Goal: Information Seeking & Learning: Learn about a topic

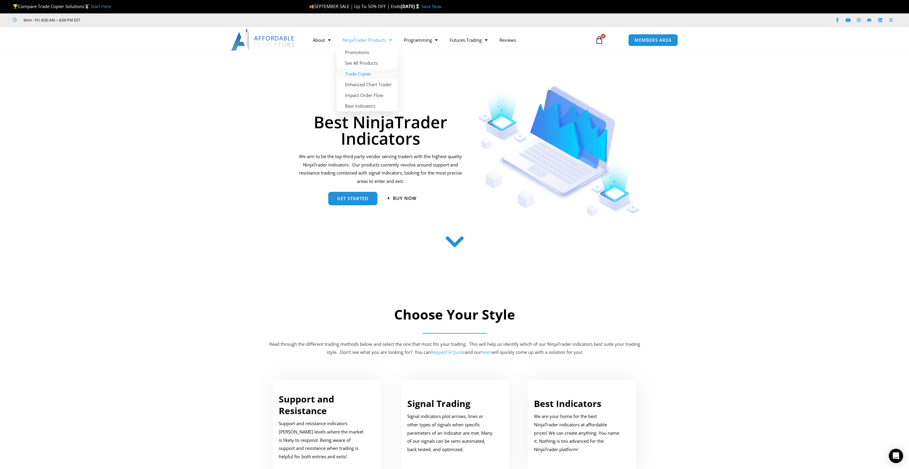
click at [357, 72] on link "Trade Copier" at bounding box center [367, 73] width 61 height 11
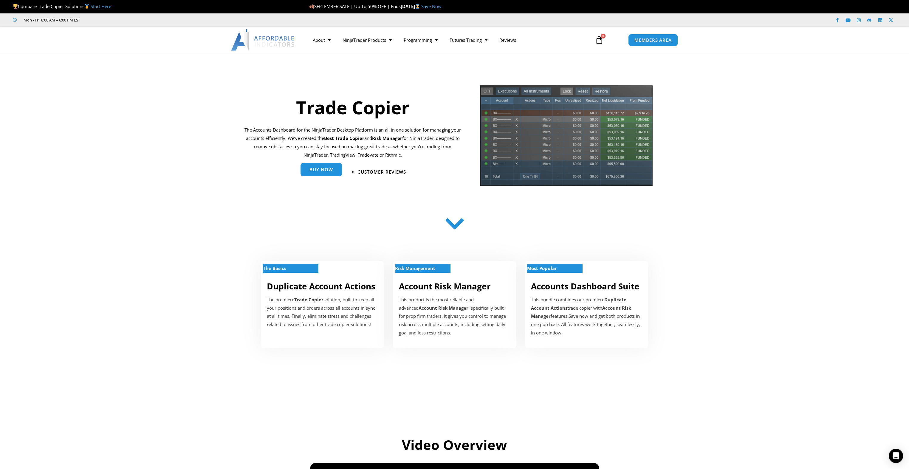
click at [323, 168] on span "Buy Now" at bounding box center [322, 170] width 24 height 4
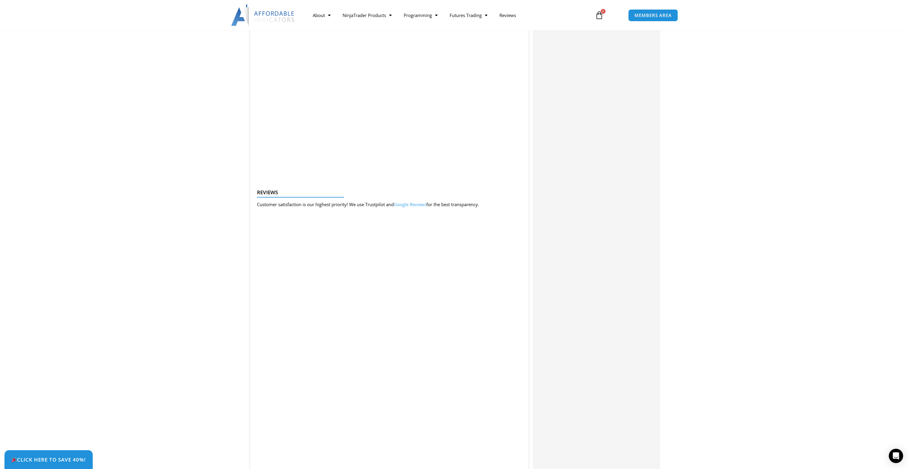
scroll to position [656, 0]
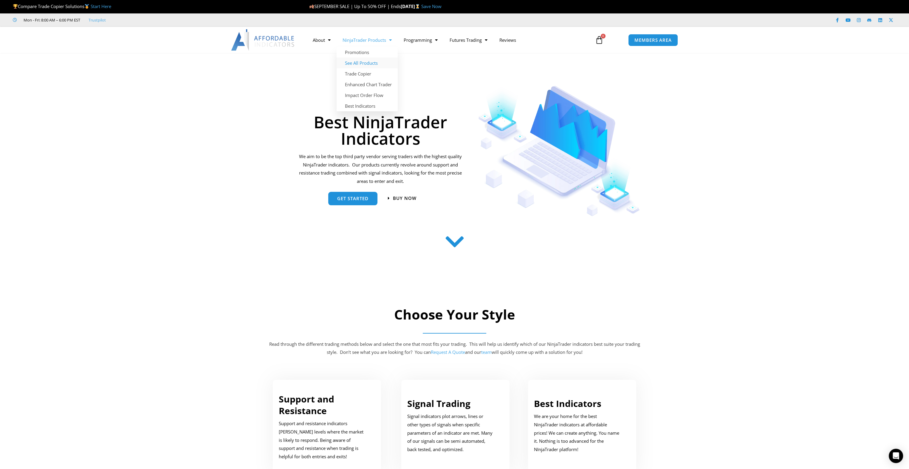
click at [370, 62] on link "See All Products" at bounding box center [367, 63] width 61 height 11
